Goal: Transaction & Acquisition: Purchase product/service

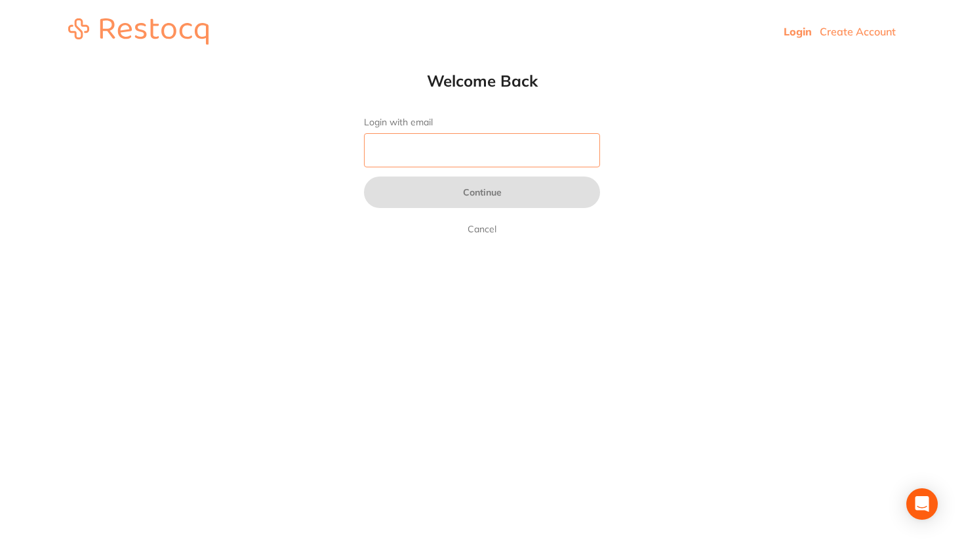
click at [413, 139] on input "Login with email" at bounding box center [482, 150] width 236 height 34
type input "[EMAIL_ADDRESS][DOMAIN_NAME]"
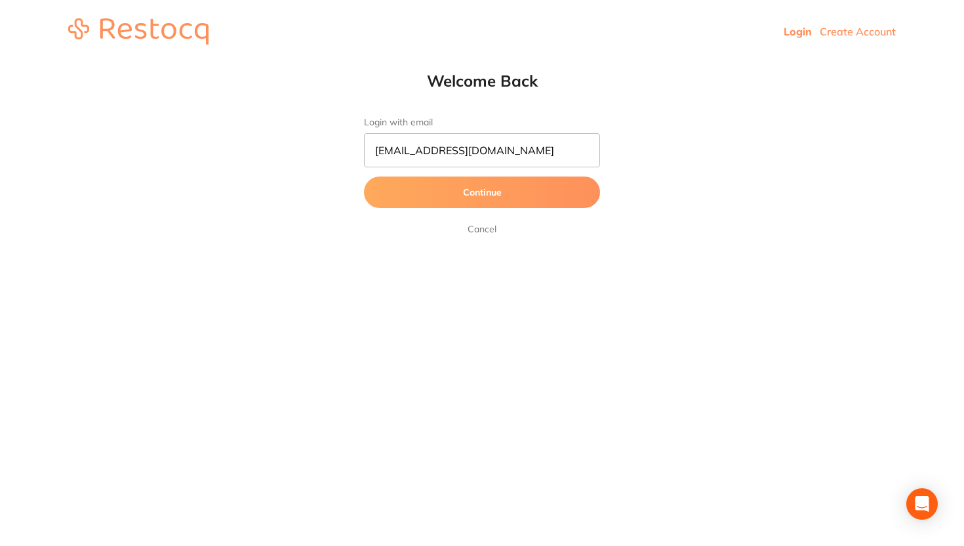
click at [459, 193] on button "Continue" at bounding box center [482, 191] width 236 height 31
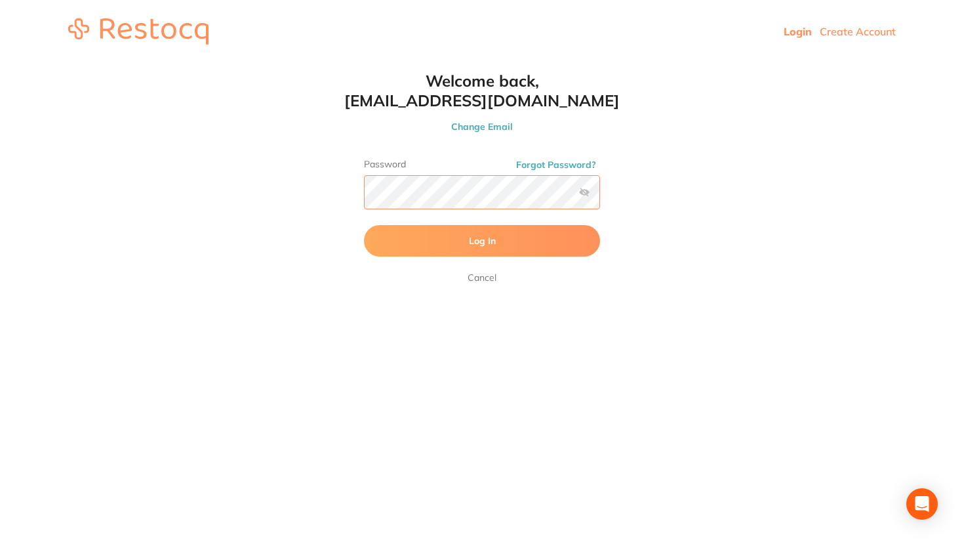
click at [364, 225] on button "Log In" at bounding box center [482, 240] width 236 height 31
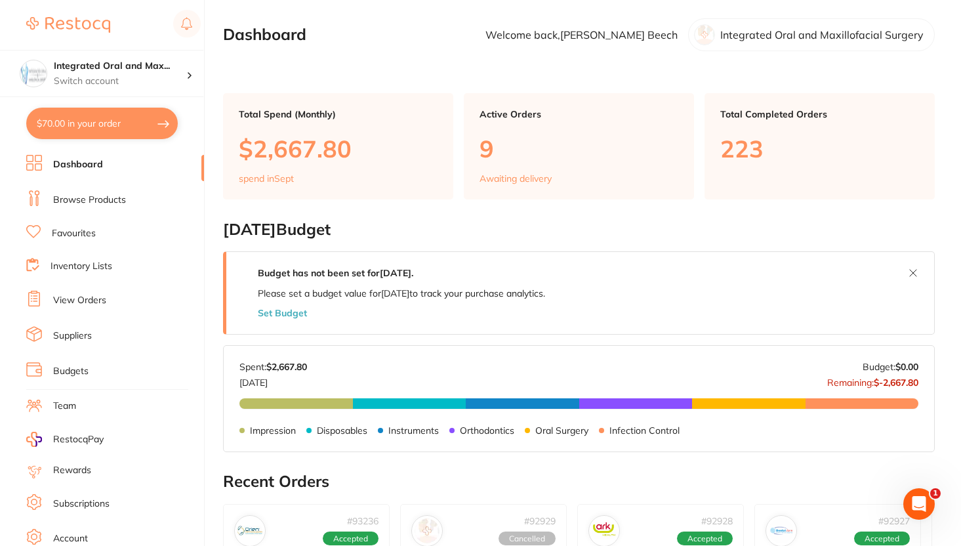
click at [77, 118] on button "$70.00 in your order" at bounding box center [102, 123] width 152 height 31
checkbox input "true"
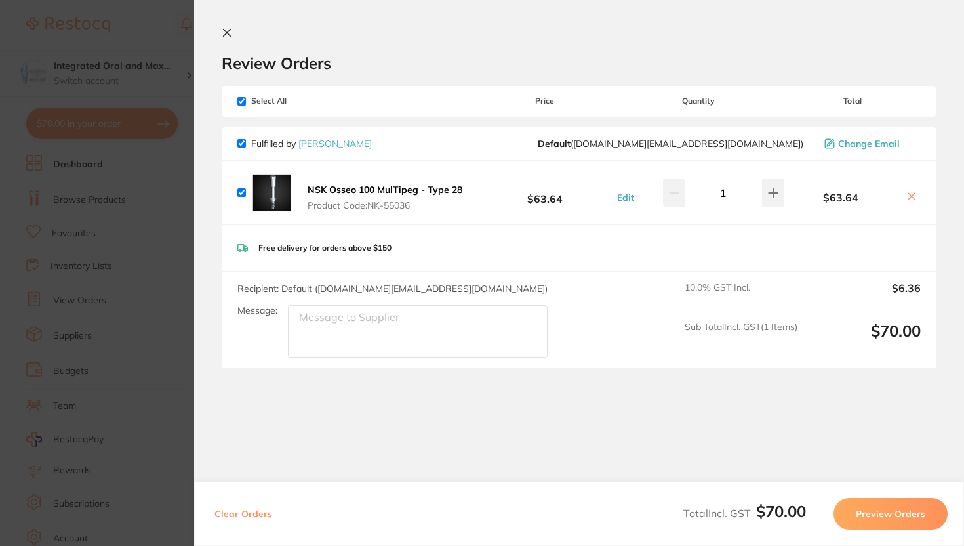
click at [123, 32] on section "Update RRP Set your pre negotiated price for this item. Item Agreed RRP (excl. …" at bounding box center [482, 273] width 964 height 546
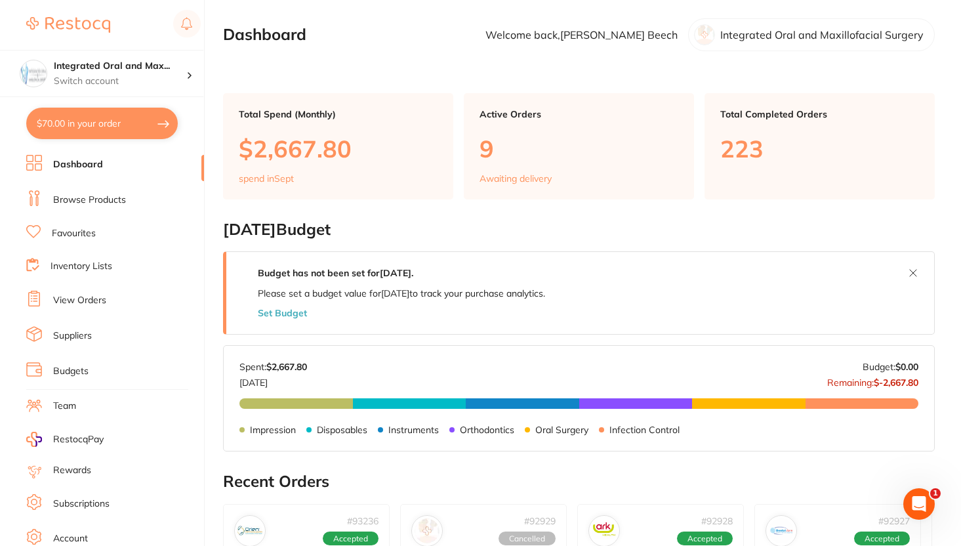
click at [94, 203] on link "Browse Products" at bounding box center [89, 200] width 73 height 13
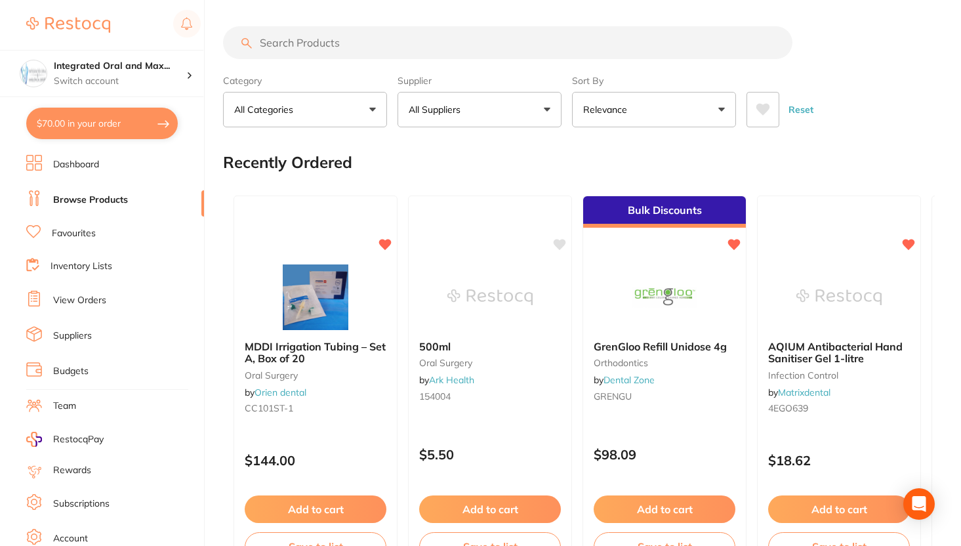
click at [447, 108] on p "All Suppliers" at bounding box center [437, 109] width 57 height 13
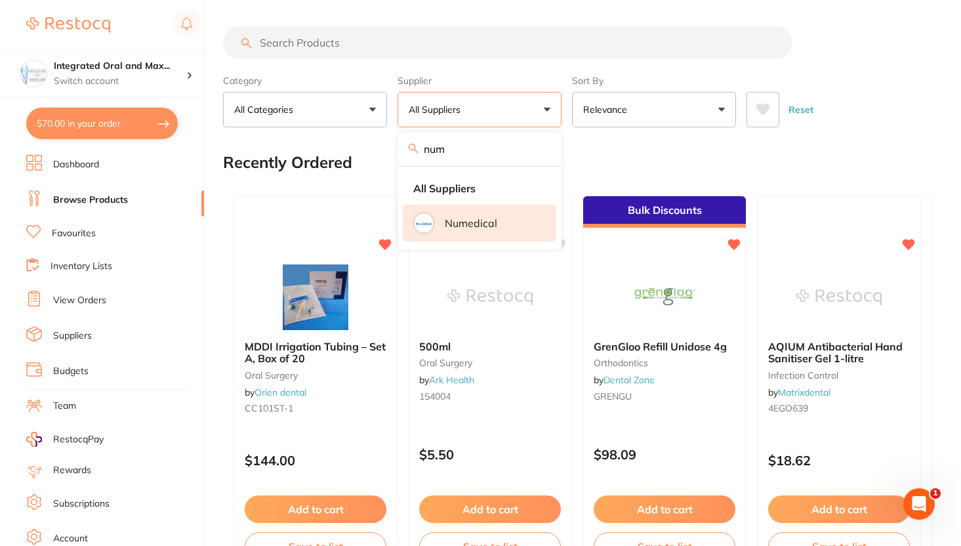
type input "num"
click at [459, 217] on p "Numedical" at bounding box center [471, 223] width 52 height 12
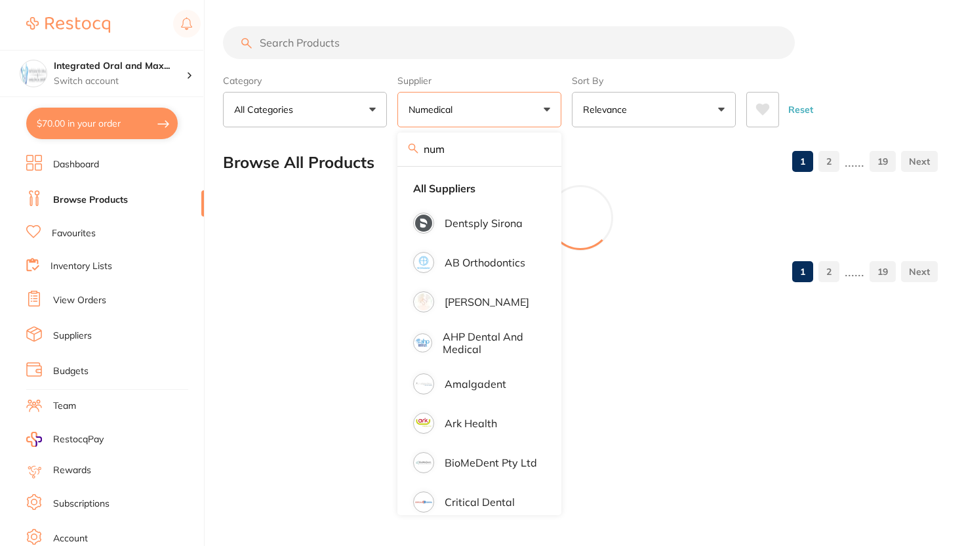
click at [357, 48] on input "search" at bounding box center [509, 42] width 572 height 33
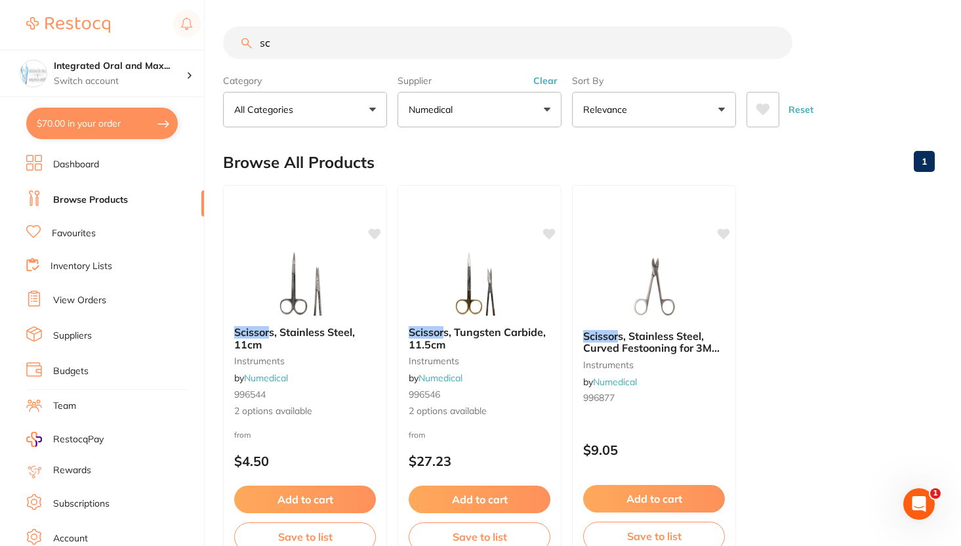
type input "s"
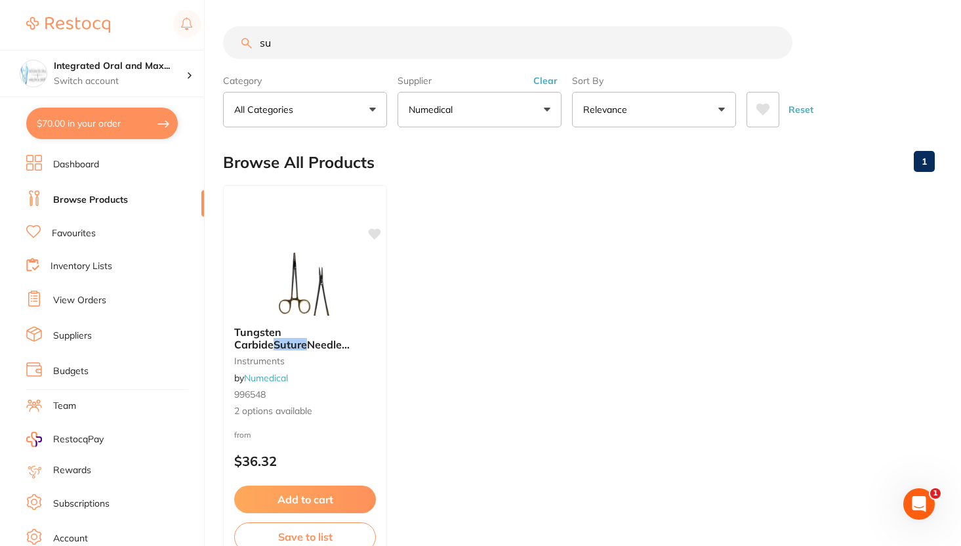
type input "s"
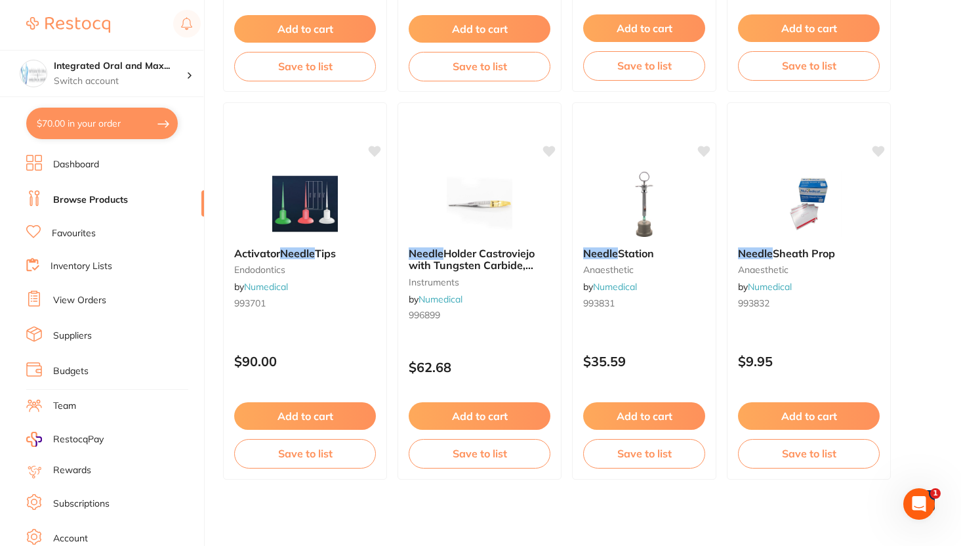
scroll to position [469, 0]
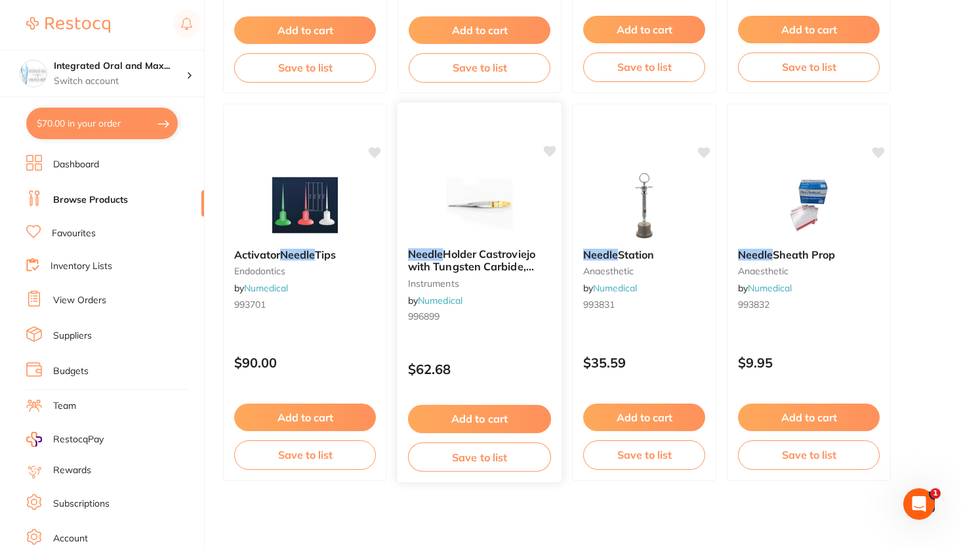
click at [508, 256] on span "Holder Castroviejo with Tungsten Carbide, Straight 14.5cm" at bounding box center [471, 265] width 127 height 37
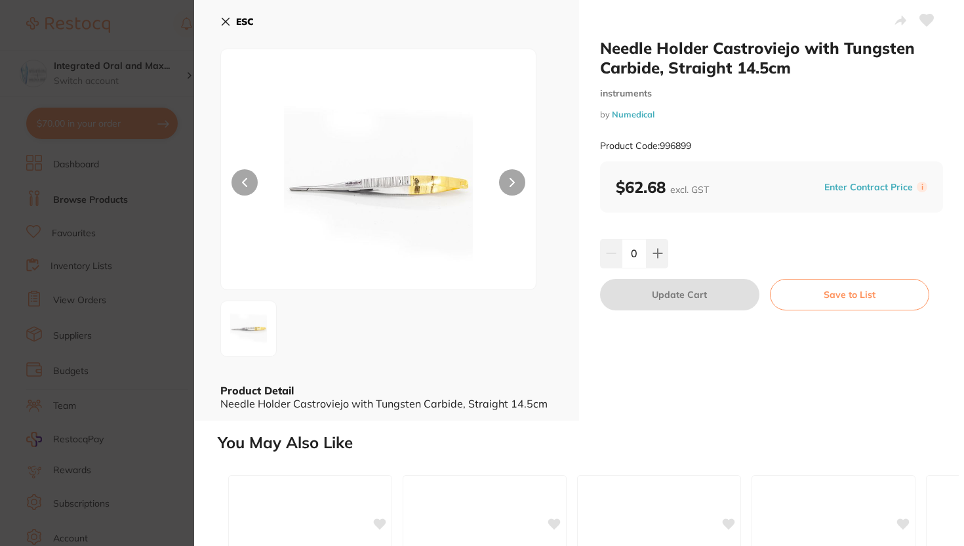
click at [234, 23] on button "ESC" at bounding box center [236, 21] width 33 height 22
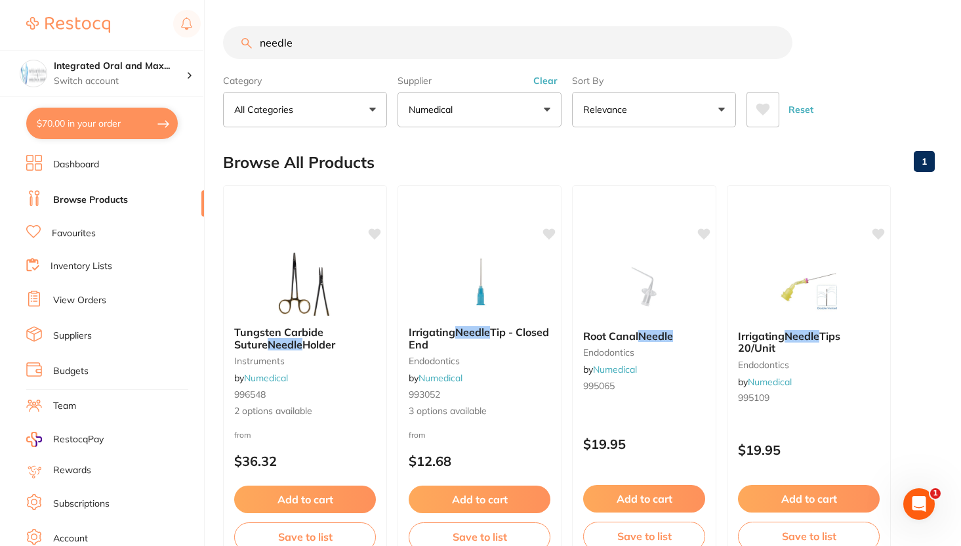
click at [319, 43] on input "needle" at bounding box center [507, 42] width 569 height 33
type input "n"
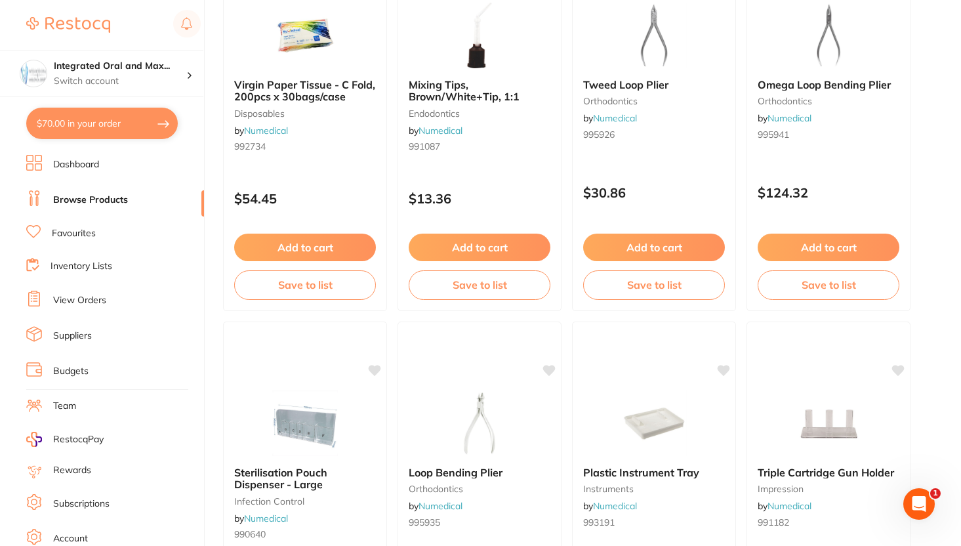
scroll to position [645, 0]
